Goal: Information Seeking & Learning: Find specific fact

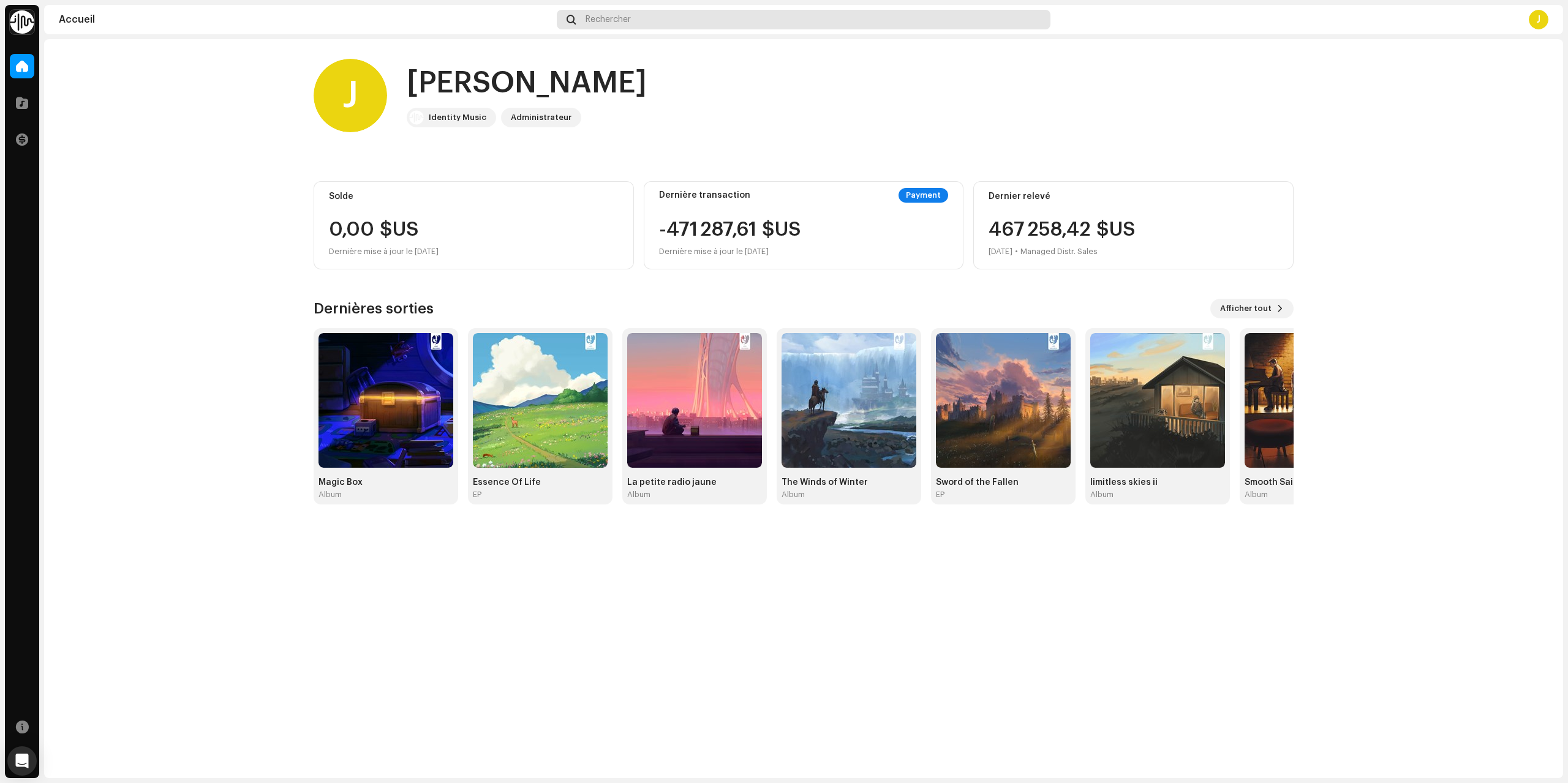
click at [630, 29] on div "Rechercher" at bounding box center [803, 20] width 493 height 20
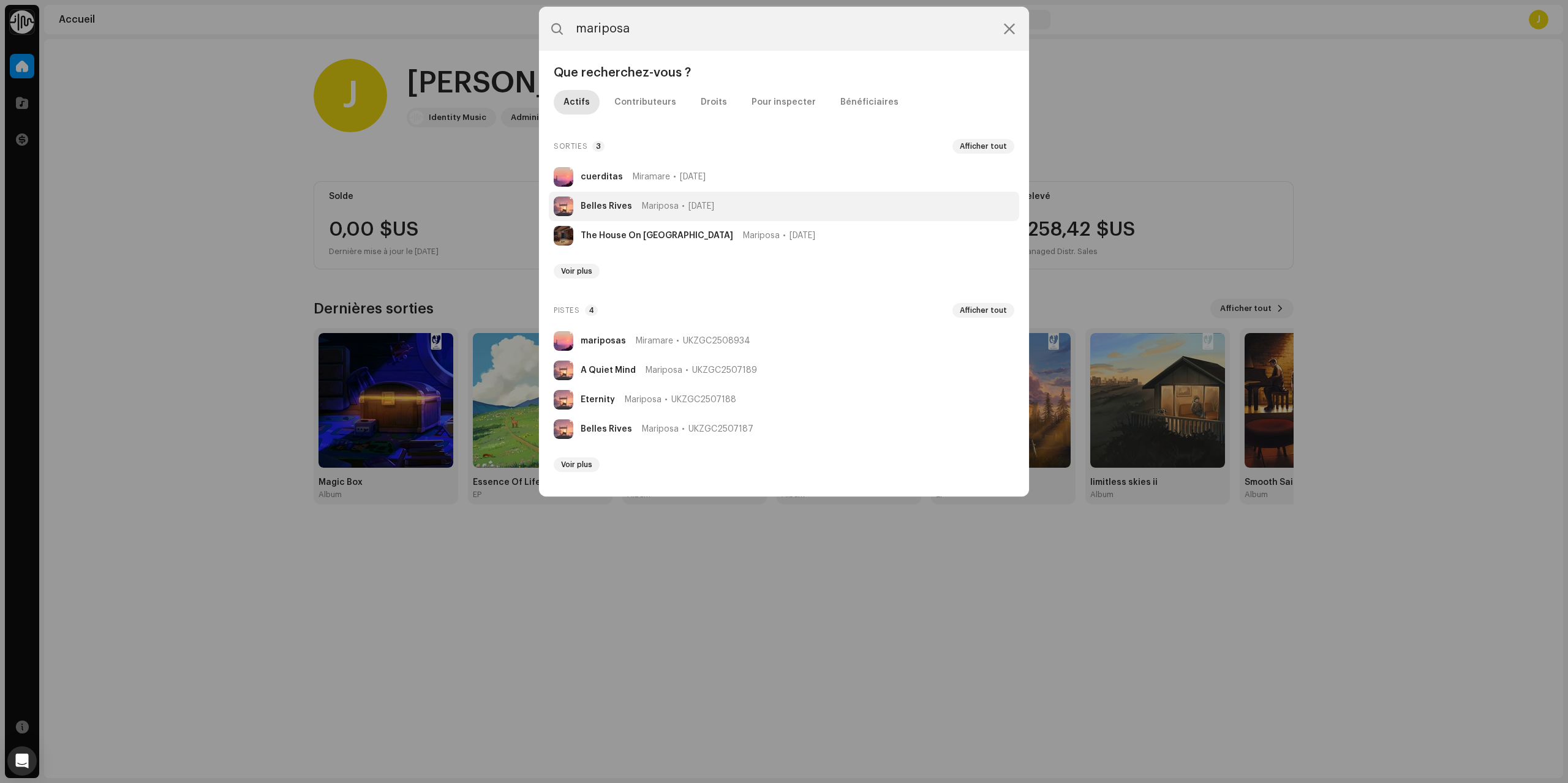
type input "mariposa"
click at [668, 204] on span "Mariposa" at bounding box center [660, 206] width 37 height 10
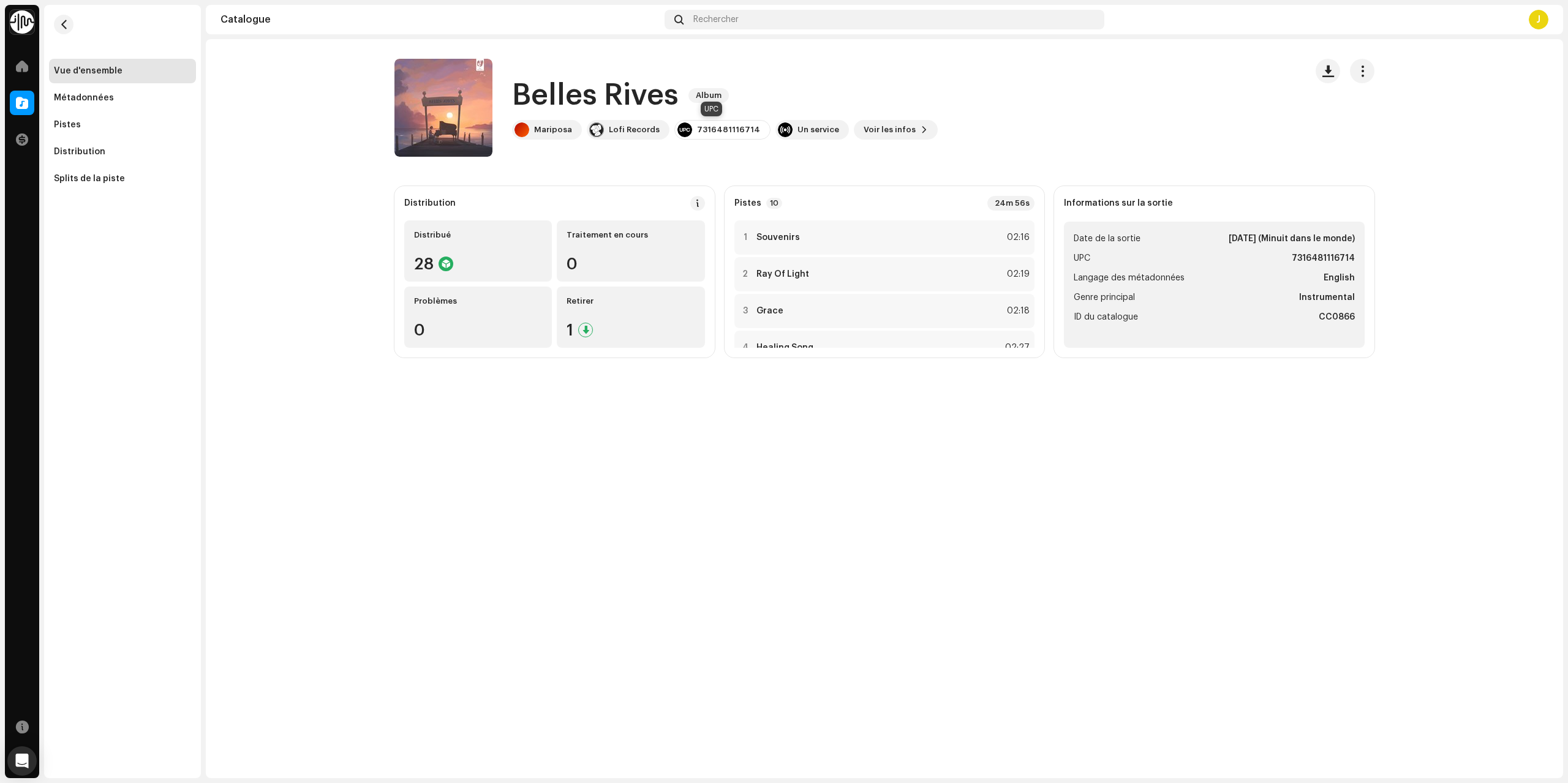
click at [727, 126] on div "7316481116714" at bounding box center [728, 130] width 63 height 10
copy div "7316481116714"
click at [837, 121] on div "Mariposa Lofi Records 7316481116714 Un service Voir les infos" at bounding box center [725, 130] width 426 height 20
click at [863, 126] on span "Voir les infos" at bounding box center [889, 130] width 52 height 24
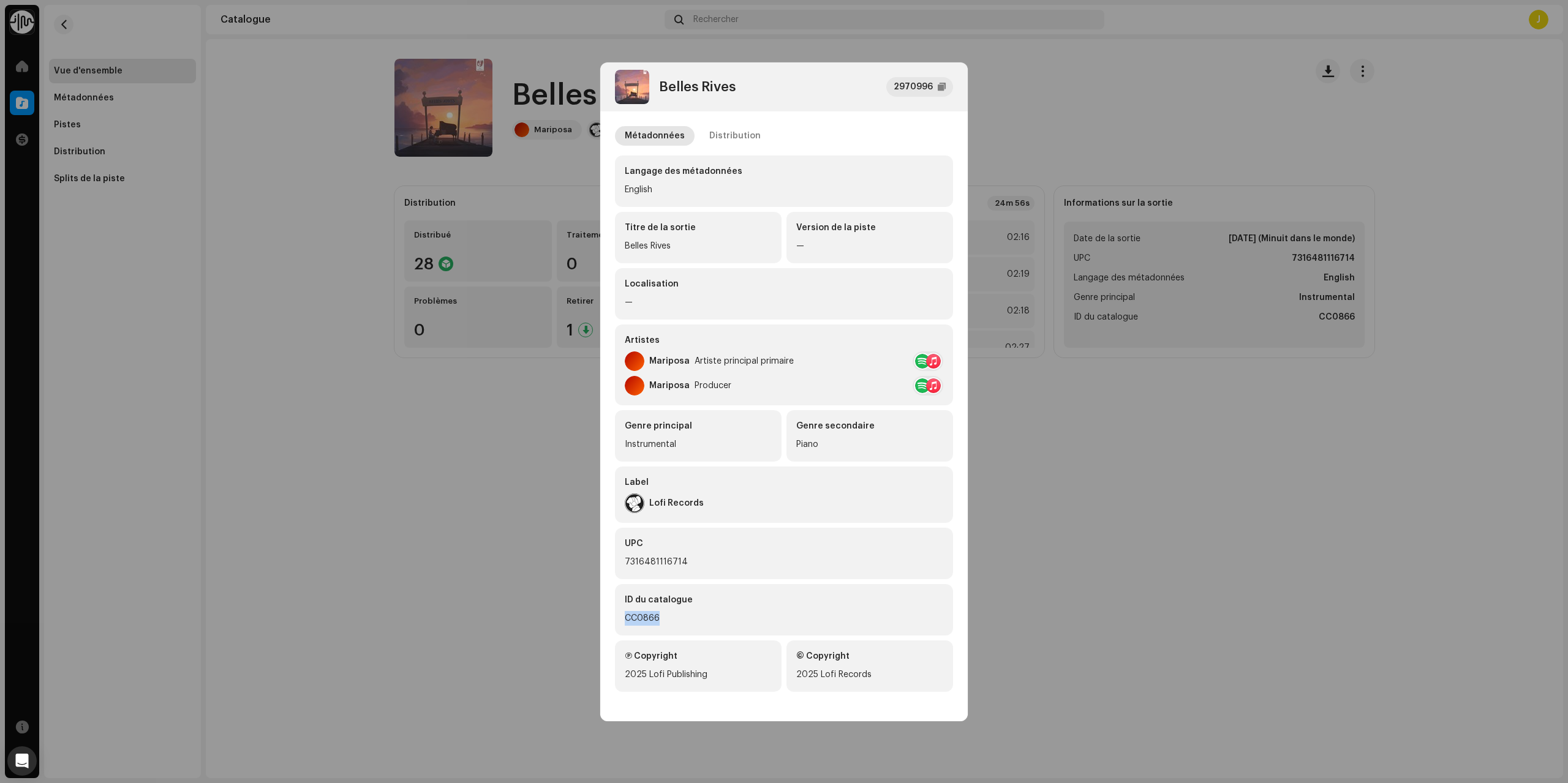
drag, startPoint x: 668, startPoint y: 617, endPoint x: 662, endPoint y: 593, distance: 24.7
click at [627, 622] on div "CC0866" at bounding box center [784, 618] width 319 height 15
copy div "CC0866"
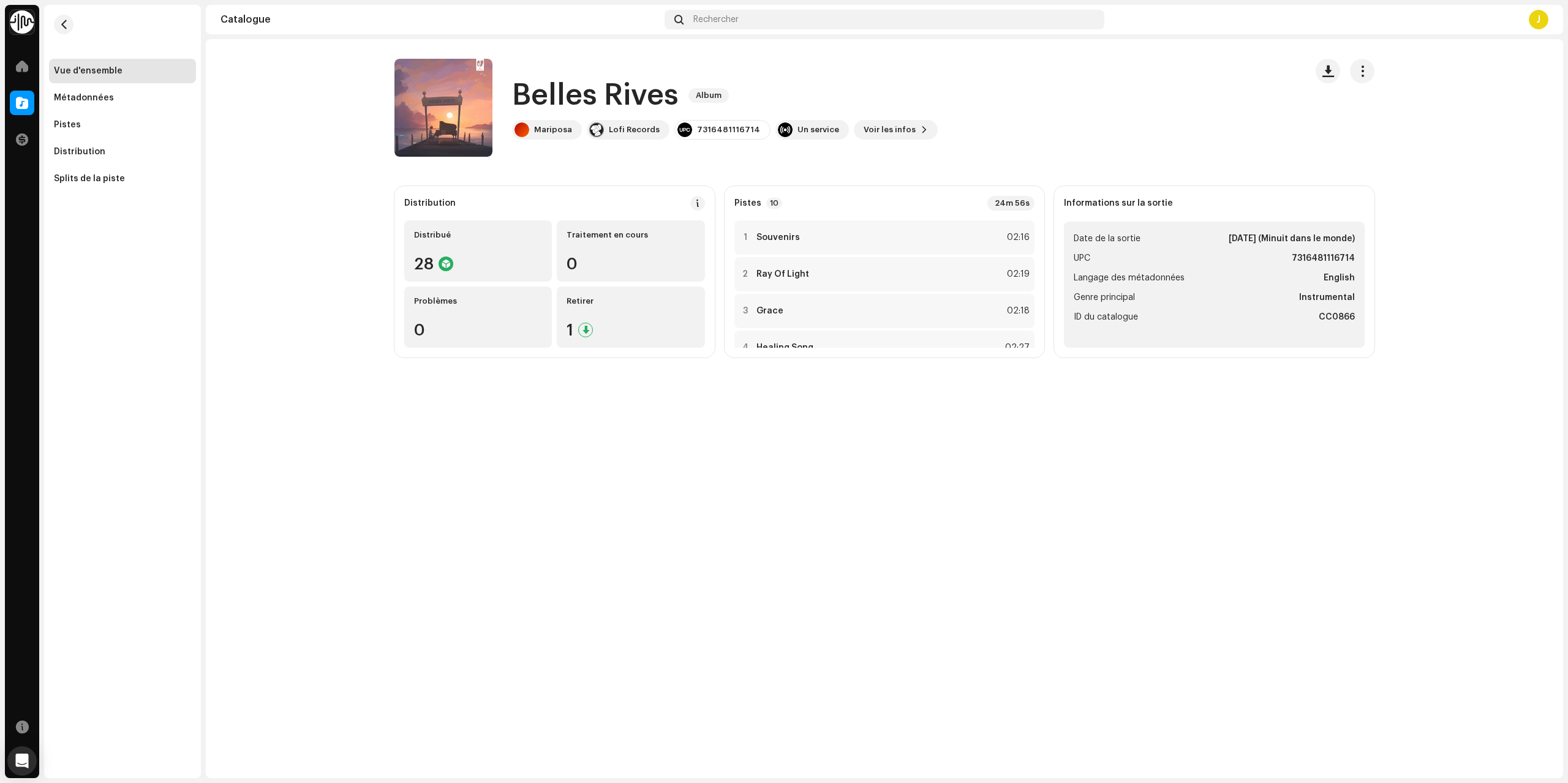
drag, startPoint x: 1070, startPoint y: 254, endPoint x: 1027, endPoint y: 256, distance: 43.0
click at [1068, 257] on div "Belles Rives 2970996 Métadonnées Distribution Langage des métadonnées English T…" at bounding box center [784, 391] width 1568 height 783
click at [904, 227] on div "1 Souvenirs 02:16" at bounding box center [884, 238] width 301 height 34
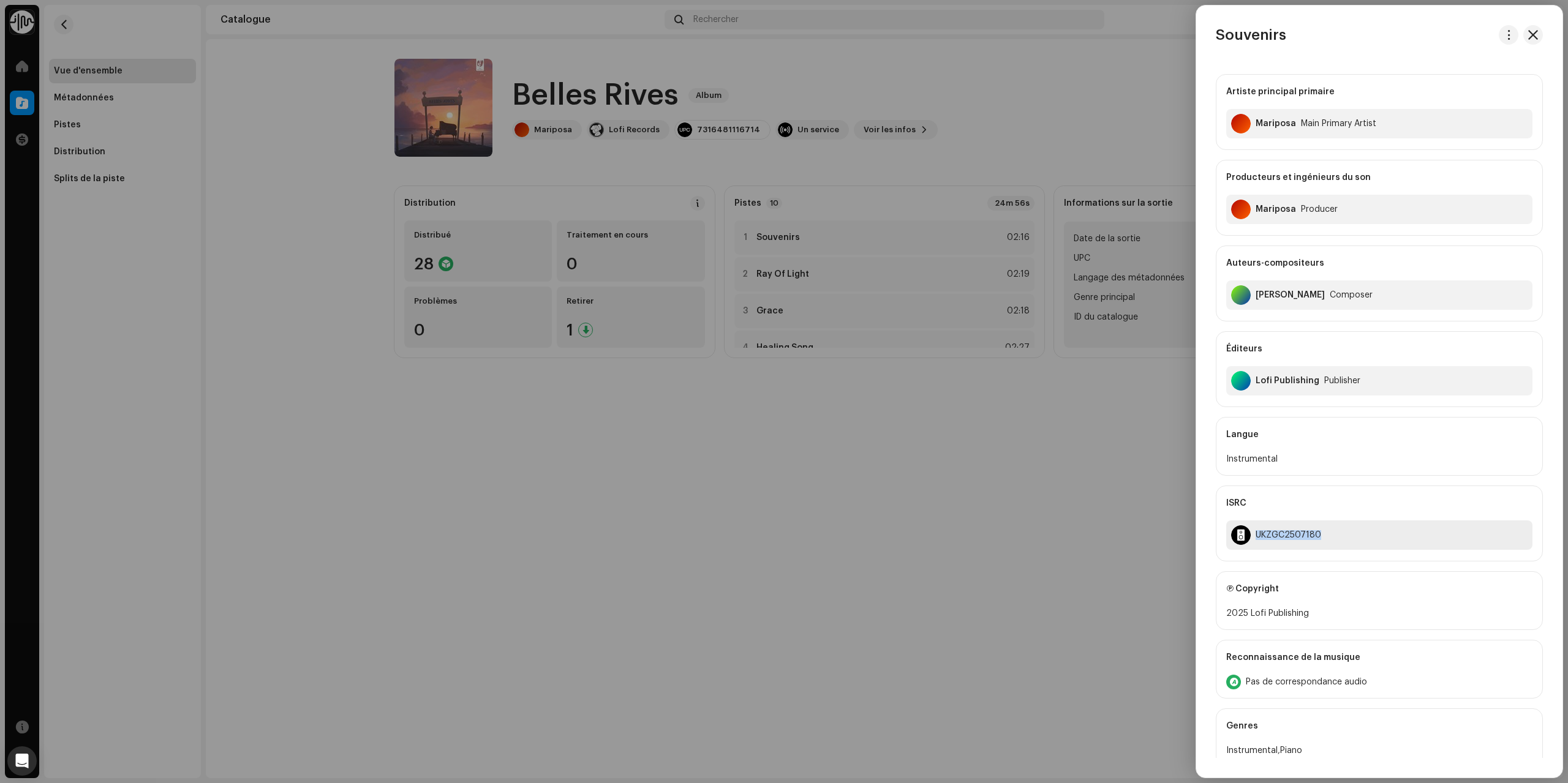
copy div "UKZGC2507180"
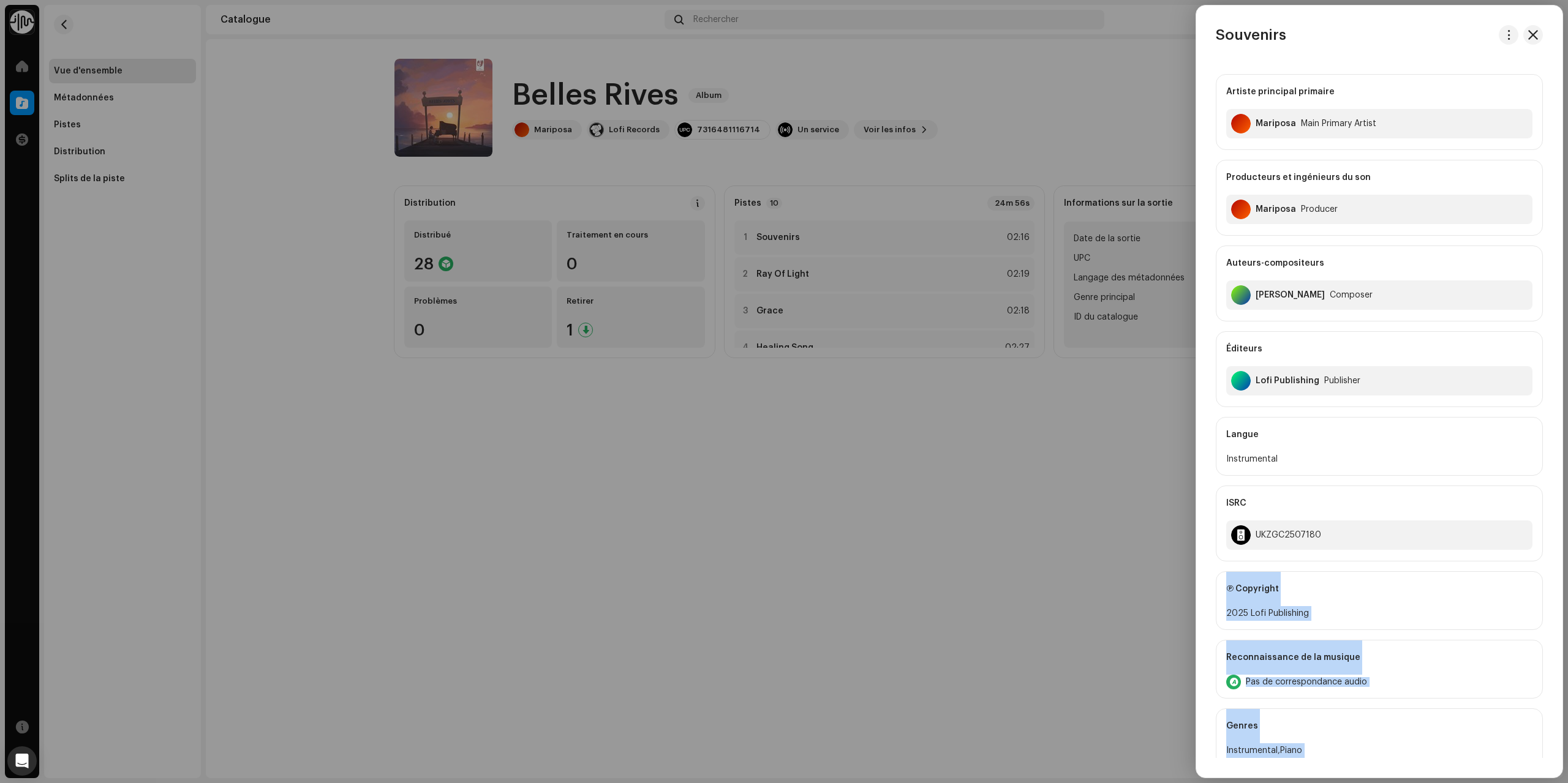
drag, startPoint x: 1335, startPoint y: 537, endPoint x: 1032, endPoint y: 494, distance: 306.0
click at [1053, 499] on body "Lo-fi Records Accueil Catalogue Transactions Ressources Vue d'ensemble Métadonn…" at bounding box center [784, 391] width 1568 height 783
click at [982, 488] on div at bounding box center [784, 391] width 1568 height 783
